Goal: Information Seeking & Learning: Learn about a topic

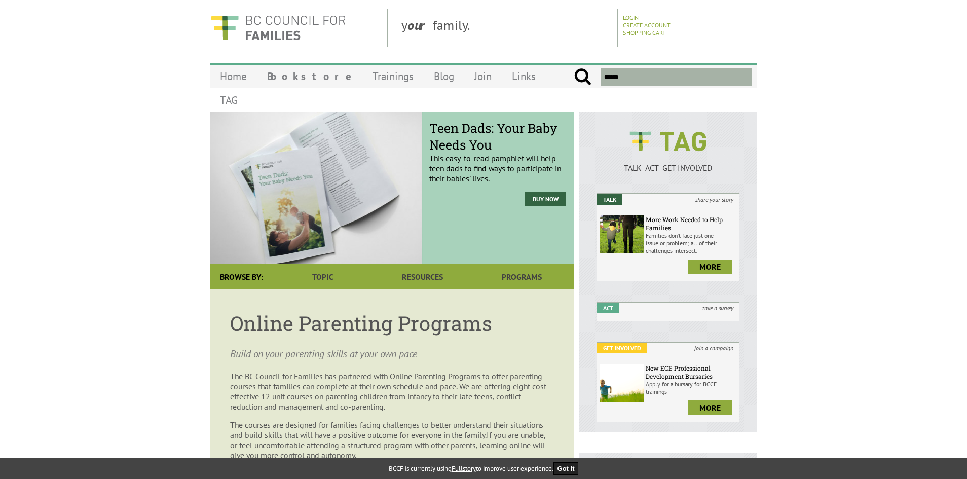
scroll to position [4, 0]
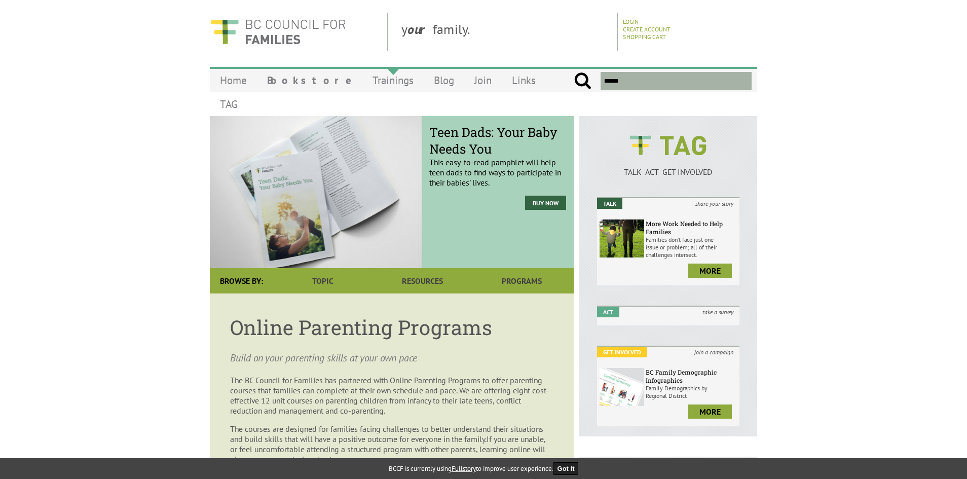
click at [362, 82] on link "Trainings" at bounding box center [392, 80] width 61 height 24
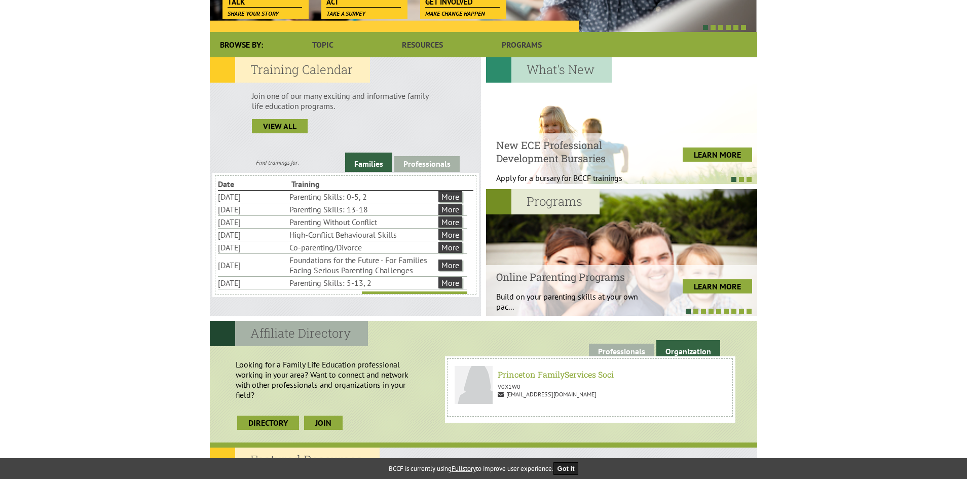
scroll to position [253, 0]
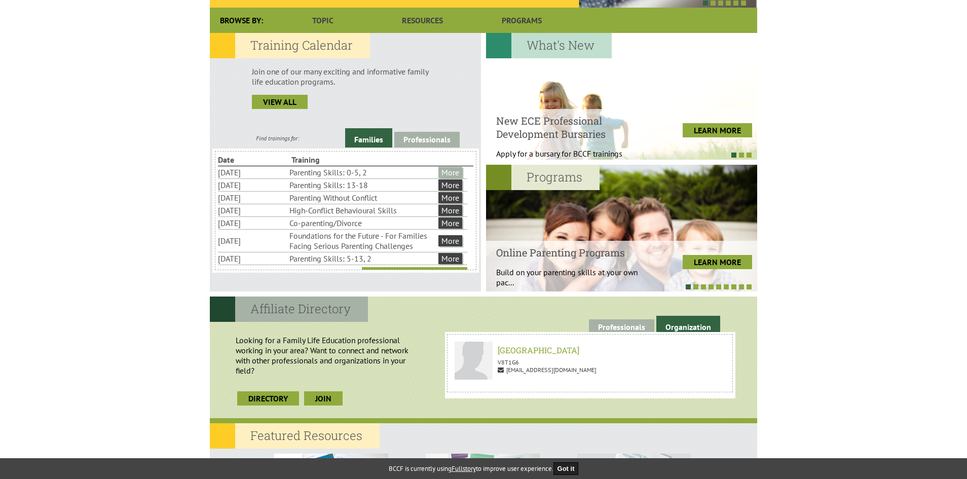
click at [455, 171] on link "More" at bounding box center [450, 172] width 24 height 11
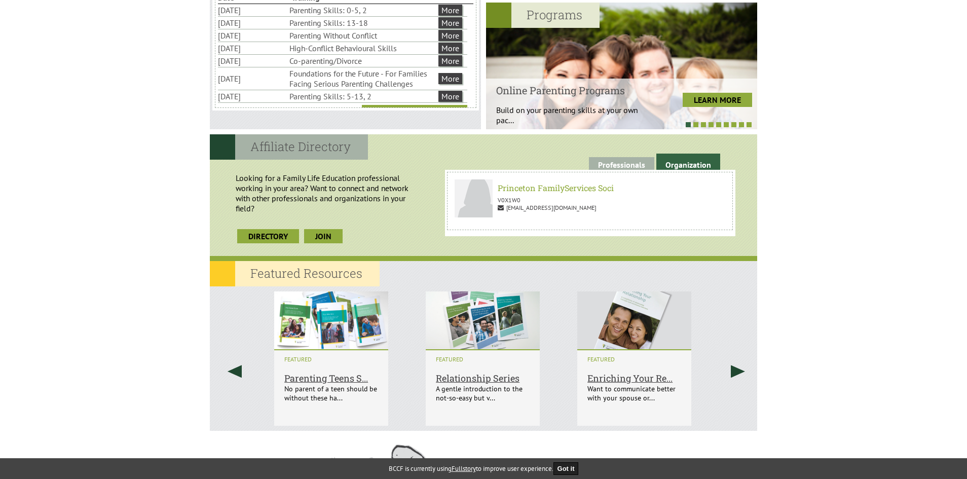
scroll to position [253, 0]
